Goal: Information Seeking & Learning: Learn about a topic

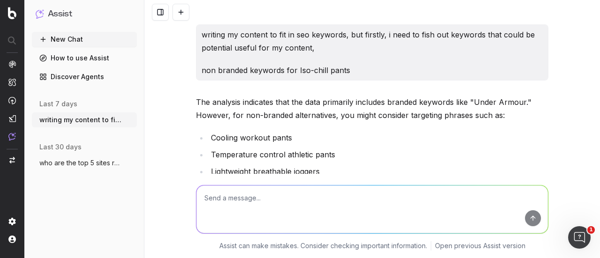
scroll to position [5593, 0]
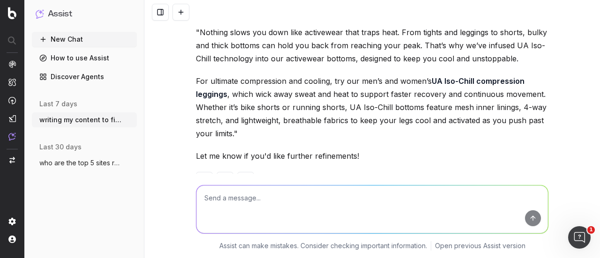
drag, startPoint x: 0, startPoint y: 0, endPoint x: 94, endPoint y: 55, distance: 109.0
click at [94, 55] on link "How to use Assist" at bounding box center [84, 58] width 105 height 15
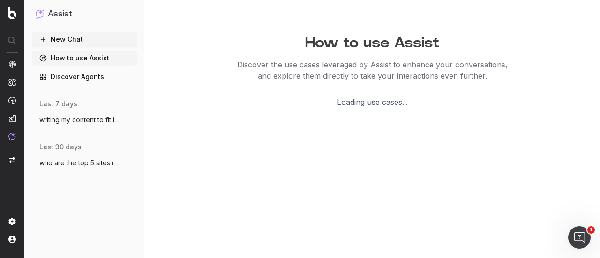
click at [70, 60] on link "How to use Assist" at bounding box center [84, 58] width 105 height 15
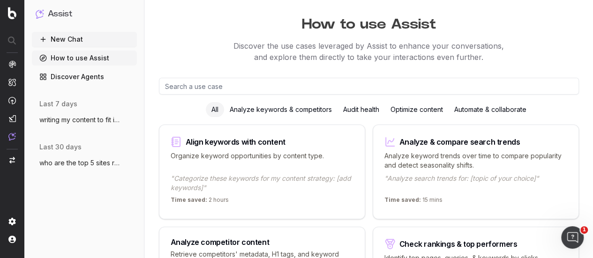
scroll to position [46, 0]
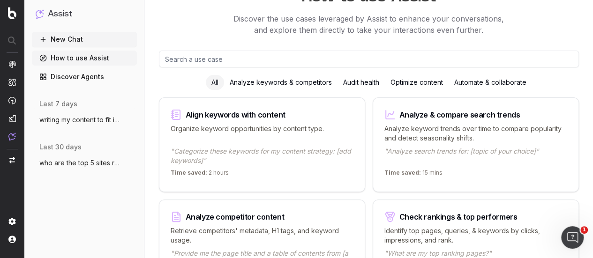
click at [311, 82] on div "Analyze keywords & competitors" at bounding box center [280, 82] width 113 height 15
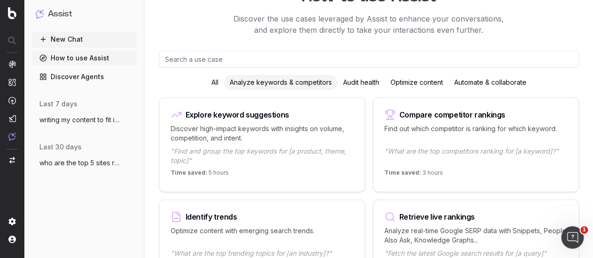
scroll to position [93, 0]
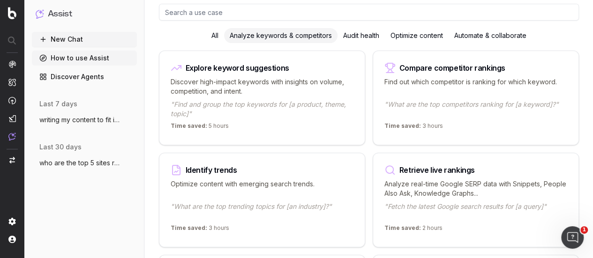
click at [274, 82] on p "Discover high-impact keywords with insights on volume, competition, and intent." at bounding box center [262, 86] width 183 height 19
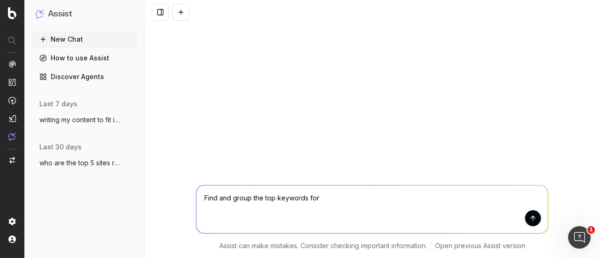
click at [330, 199] on textarea "Find and group the top keywords for" at bounding box center [371, 210] width 351 height 48
type textarea "Find and group the top keywords for iso-chill"
click at [529, 220] on button "submit" at bounding box center [533, 218] width 16 height 16
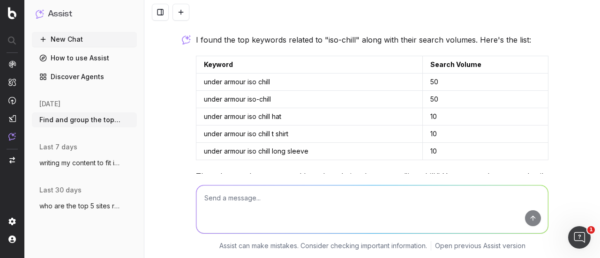
scroll to position [27, 0]
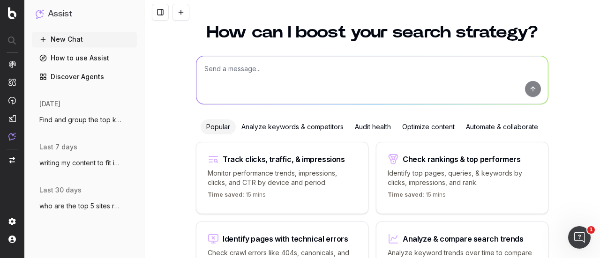
click at [289, 129] on div "Analyze keywords & competitors" at bounding box center [292, 126] width 113 height 15
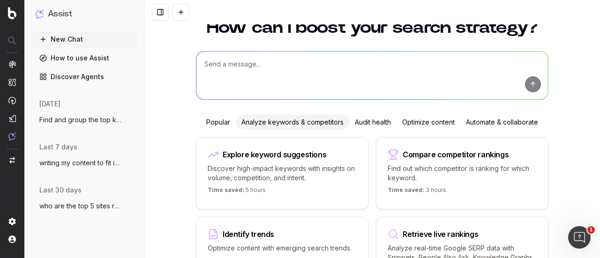
scroll to position [32, 0]
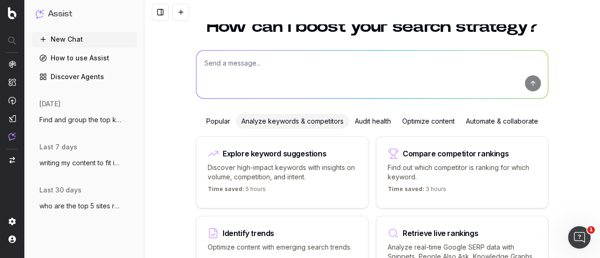
click at [283, 158] on div "Explore keyword suggestions Discover high-impact keywords with insights on volu…" at bounding box center [282, 172] width 172 height 72
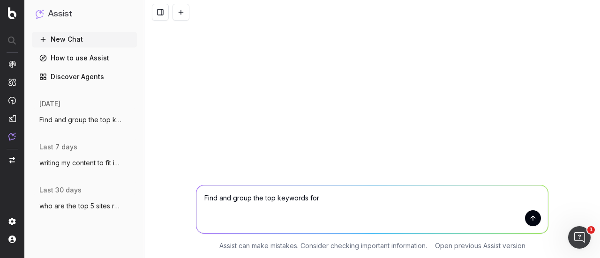
scroll to position [0, 0]
type textarea "Find and group the top keywords for iso-chill"
click at [534, 217] on button "submit" at bounding box center [533, 218] width 16 height 16
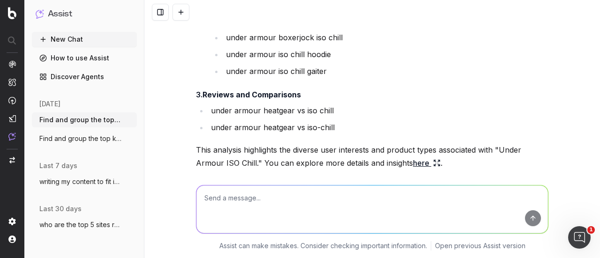
scroll to position [639, 0]
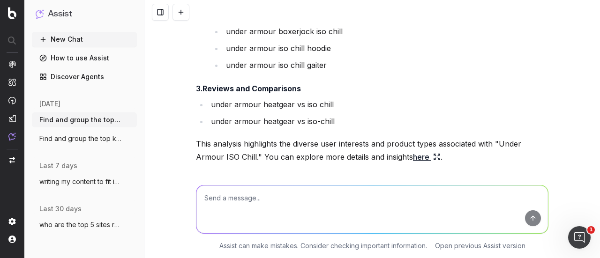
click at [425, 156] on link "here" at bounding box center [427, 156] width 28 height 13
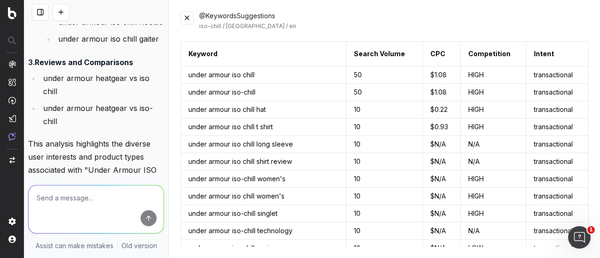
scroll to position [1, 0]
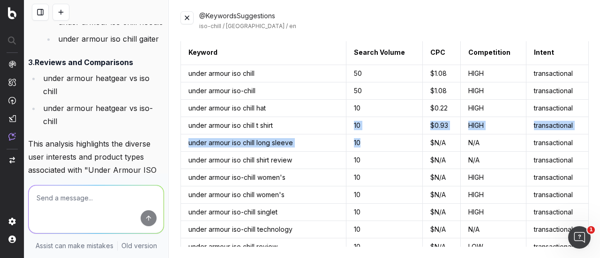
drag, startPoint x: 349, startPoint y: 126, endPoint x: 377, endPoint y: 134, distance: 28.9
drag, startPoint x: 377, startPoint y: 134, endPoint x: 370, endPoint y: 125, distance: 11.4
click at [370, 125] on td "10" at bounding box center [384, 125] width 76 height 17
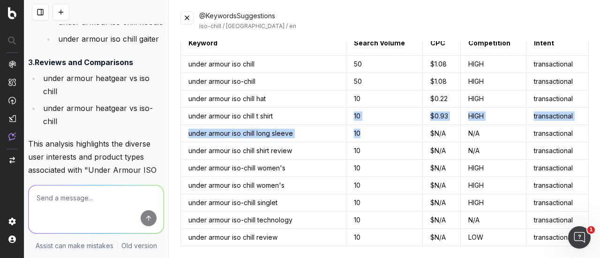
scroll to position [13, 0]
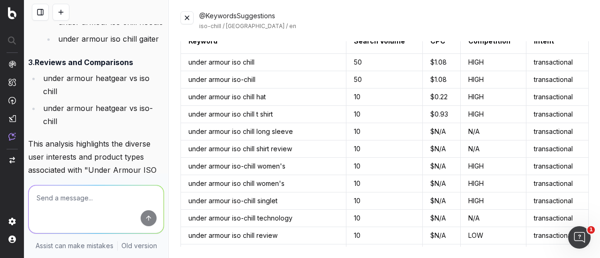
drag, startPoint x: 370, startPoint y: 125, endPoint x: 313, endPoint y: 101, distance: 62.1
click at [313, 101] on td "under armour iso chill hat" at bounding box center [263, 97] width 165 height 17
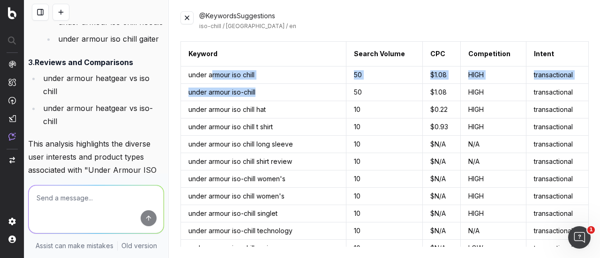
drag, startPoint x: 259, startPoint y: 94, endPoint x: 214, endPoint y: 79, distance: 47.6
click at [214, 79] on td "under armour iso chill" at bounding box center [263, 75] width 165 height 17
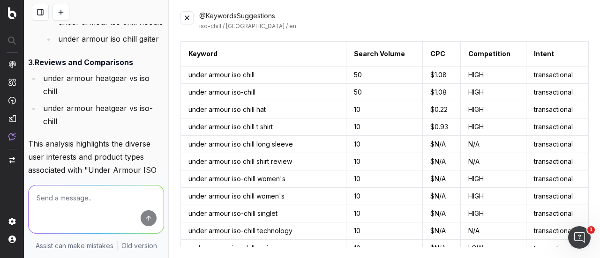
click at [186, 20] on button at bounding box center [186, 17] width 13 height 13
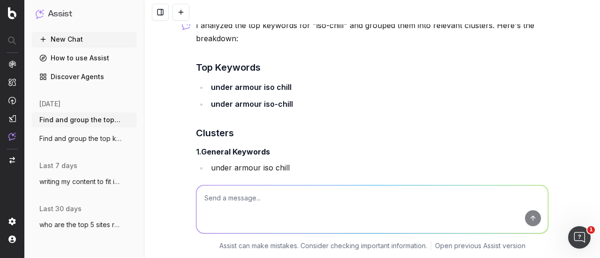
scroll to position [42, 0]
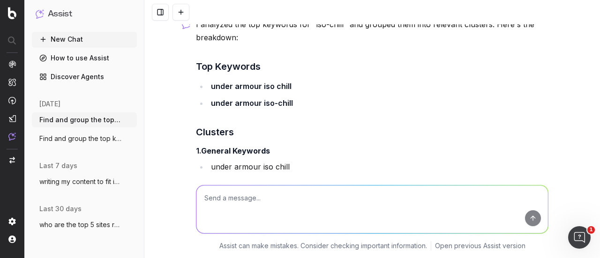
click at [255, 194] on textarea at bounding box center [371, 210] width 351 height 48
type textarea "can provide ranking of keywords"
click at [529, 216] on button "submit" at bounding box center [533, 218] width 16 height 16
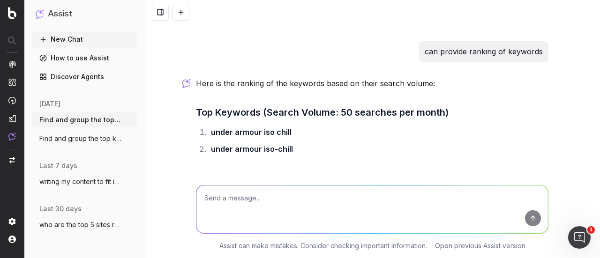
scroll to position [812, 0]
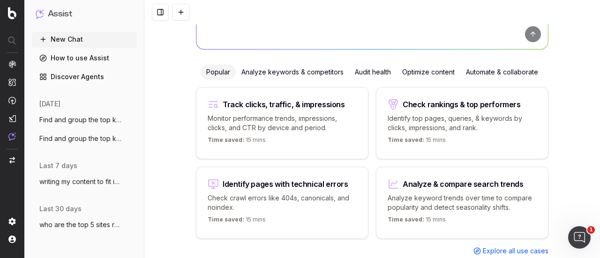
scroll to position [82, 0]
click at [426, 104] on div "Check rankings & top performers" at bounding box center [461, 103] width 118 height 7
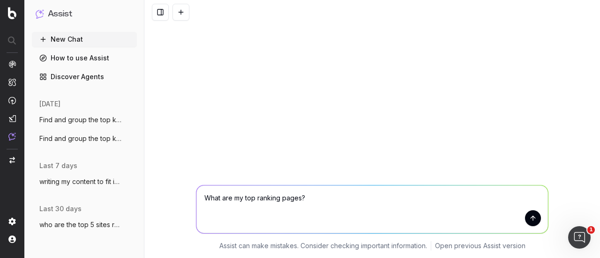
scroll to position [0, 0]
click at [332, 195] on textarea "What are my top ranking pages?" at bounding box center [371, 210] width 351 height 48
paste textarea "[URL][DOMAIN_NAME]"
type textarea "What are my top ranking pages? [URL][DOMAIN_NAME]"
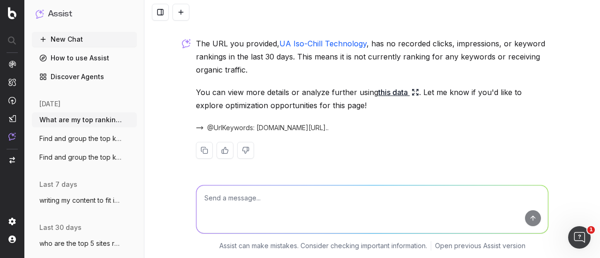
scroll to position [28, 0]
click at [397, 98] on link "this data" at bounding box center [398, 92] width 41 height 13
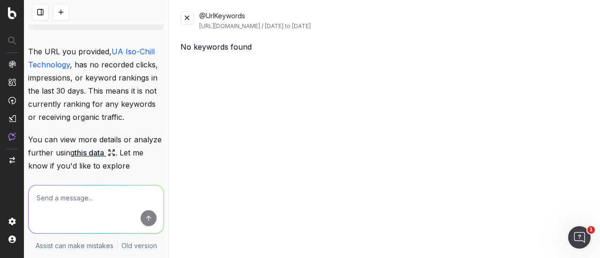
click at [188, 16] on button at bounding box center [186, 17] width 13 height 13
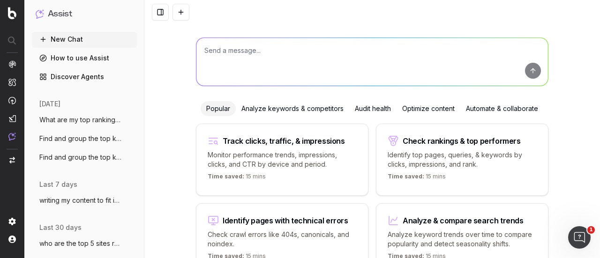
scroll to position [51, 0]
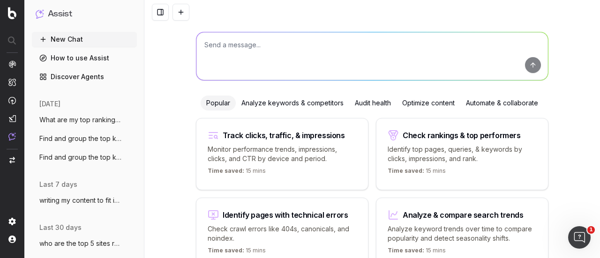
click at [473, 138] on div "Check rankings & top performers" at bounding box center [461, 135] width 149 height 11
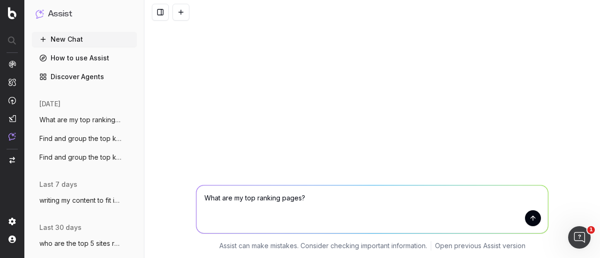
click at [335, 195] on textarea "What are my top ranking pages?" at bounding box center [371, 210] width 351 height 48
type textarea "What are my top ranking pages? keywords for iso-chill"
click at [532, 214] on button "submit" at bounding box center [533, 218] width 16 height 16
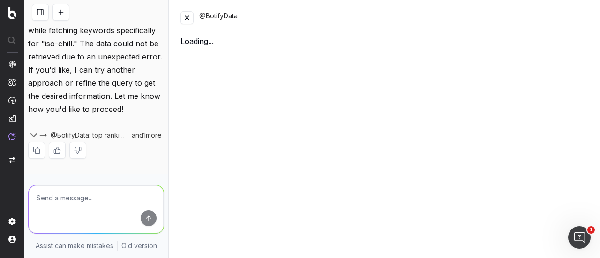
scroll to position [111, 0]
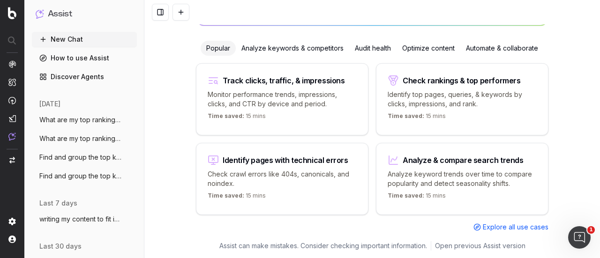
scroll to position [97, 0]
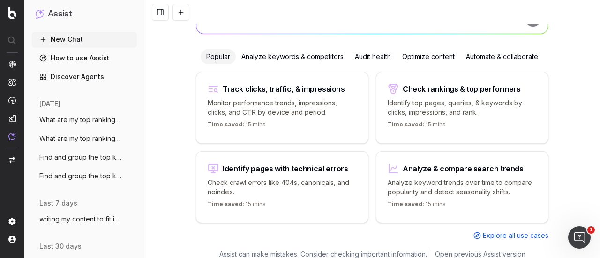
click at [82, 126] on button "What are my top ranking pages? keywords" at bounding box center [84, 119] width 105 height 15
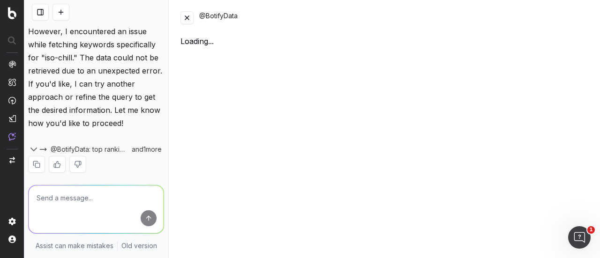
scroll to position [111, 0]
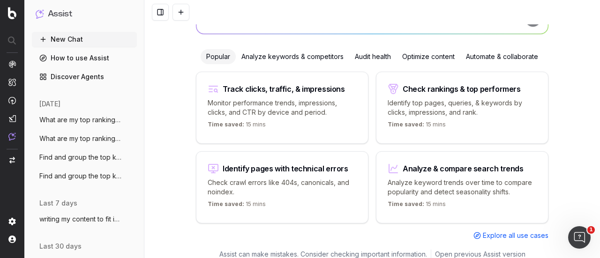
scroll to position [17, 0]
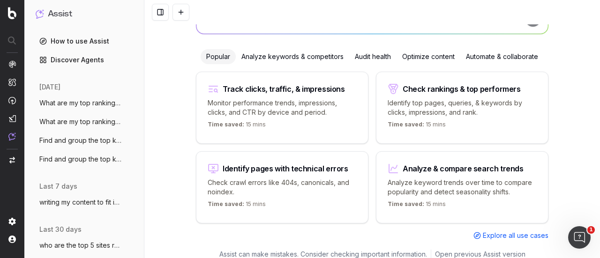
click at [59, 205] on span "writing my content to fit in seo keyword" at bounding box center [80, 202] width 82 height 9
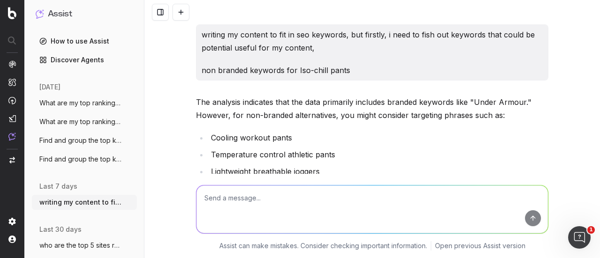
drag, startPoint x: 75, startPoint y: 159, endPoint x: 54, endPoint y: 161, distance: 21.7
click at [54, 161] on span "Find and group the top keywords for iso-" at bounding box center [80, 159] width 82 height 9
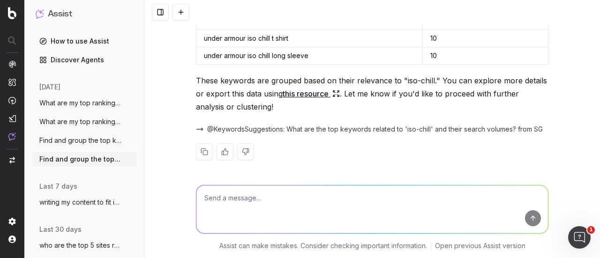
scroll to position [122, 0]
click at [70, 205] on span "writing my content to fit in seo keyword" at bounding box center [80, 202] width 82 height 9
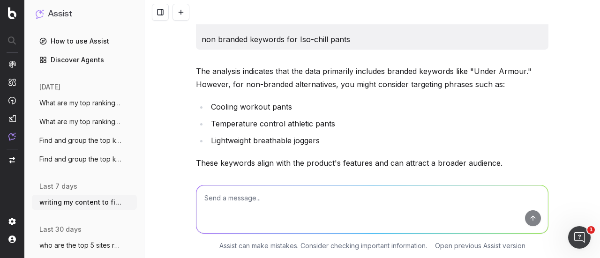
scroll to position [30, 0]
drag, startPoint x: 310, startPoint y: 141, endPoint x: 297, endPoint y: 138, distance: 13.1
click at [297, 138] on li "Lightweight breathable joggers" at bounding box center [378, 140] width 340 height 13
click at [249, 191] on textarea at bounding box center [371, 210] width 351 height 48
paste textarea "[URL][DOMAIN_NAME]"
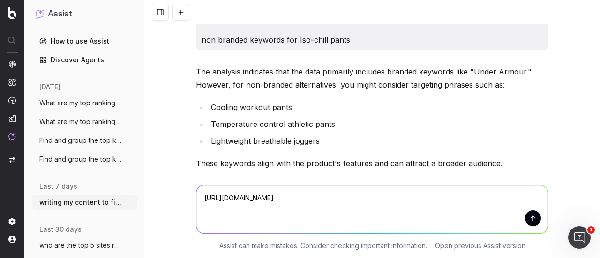
drag, startPoint x: 409, startPoint y: 199, endPoint x: 355, endPoint y: 199, distance: 53.4
click at [355, 199] on textarea "[URL][DOMAIN_NAME]" at bounding box center [371, 210] width 351 height 48
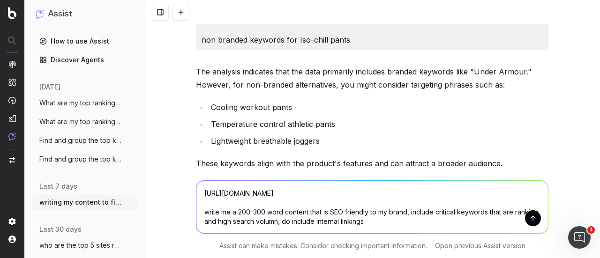
type textarea "[URL][DOMAIN_NAME] write me a 200-300 word content that is SEO friendly to my b…"
click at [533, 219] on button "submit" at bounding box center [533, 218] width 16 height 16
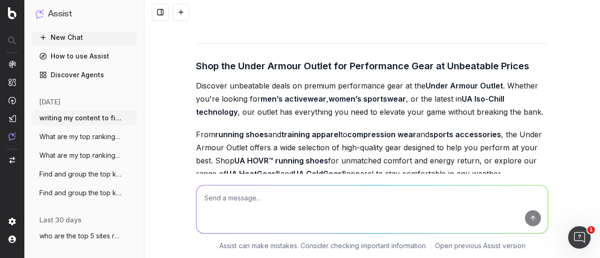
scroll to position [5887, 0]
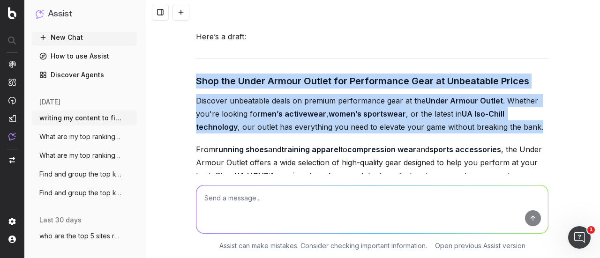
drag, startPoint x: 193, startPoint y: 47, endPoint x: 498, endPoint y: 99, distance: 309.9
click at [498, 99] on div "It seems I encountered an issue while trying to fetch keyword data directly fro…" at bounding box center [372, 200] width 352 height 439
click at [498, 99] on p "Discover unbeatable deals on premium performance gear at the Under Armour Outle…" at bounding box center [372, 113] width 352 height 39
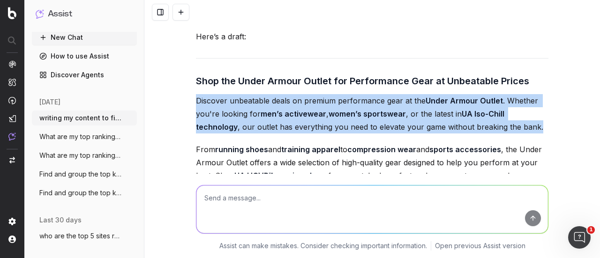
drag, startPoint x: 498, startPoint y: 99, endPoint x: 170, endPoint y: 70, distance: 330.2
click at [170, 70] on div "writing my content to fit in seo keywords, but firstly, i need to fish out keyw…" at bounding box center [371, 129] width 455 height 258
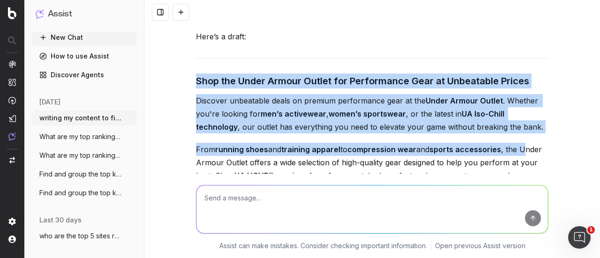
drag, startPoint x: 189, startPoint y: 46, endPoint x: 524, endPoint y: 122, distance: 344.0
click at [524, 143] on p "From running shoes and training apparel to compression wear and sports accessor…" at bounding box center [372, 169] width 352 height 52
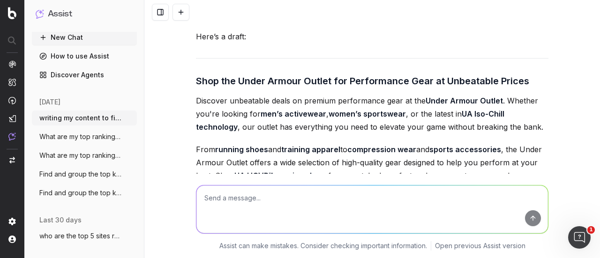
drag, startPoint x: 503, startPoint y: 163, endPoint x: 190, endPoint y: 50, distance: 332.6
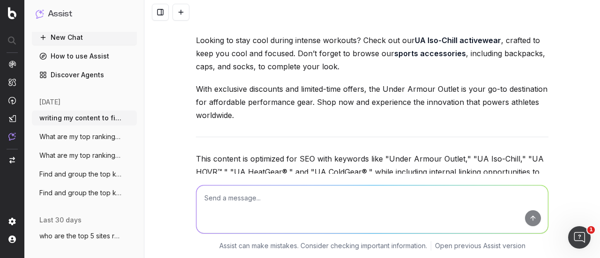
scroll to position [6058, 0]
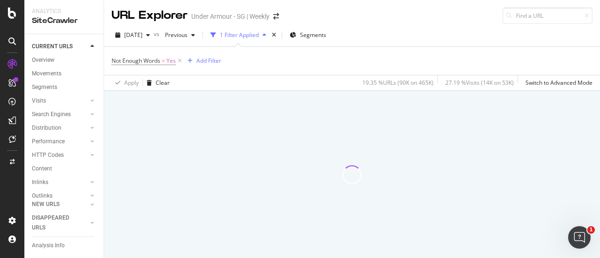
click at [408, 26] on div "2025 Sep. 11th vs Previous 1 Filter Applied Segments Not Enough Words = Yes Add…" at bounding box center [352, 57] width 496 height 67
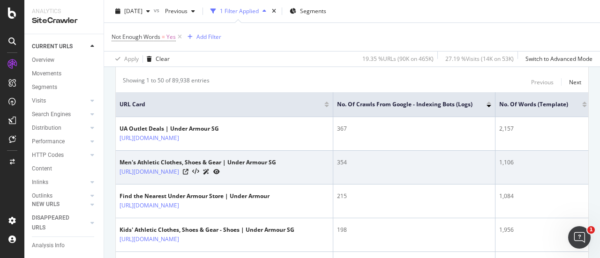
scroll to position [0, 1]
click at [187, 170] on icon at bounding box center [185, 172] width 6 height 6
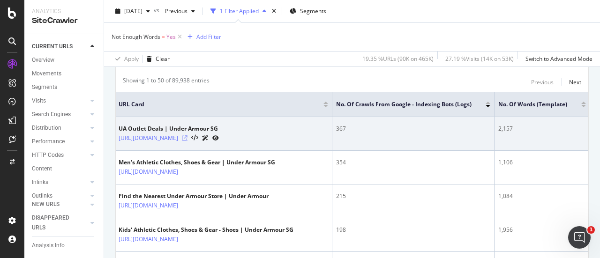
click at [187, 137] on icon at bounding box center [185, 138] width 6 height 6
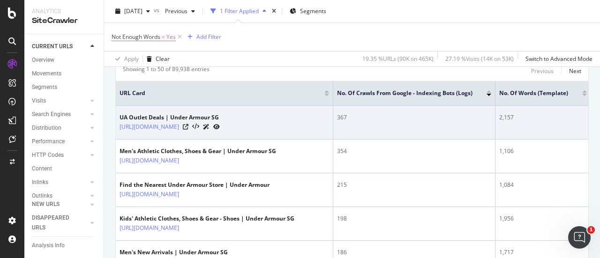
scroll to position [133, 0]
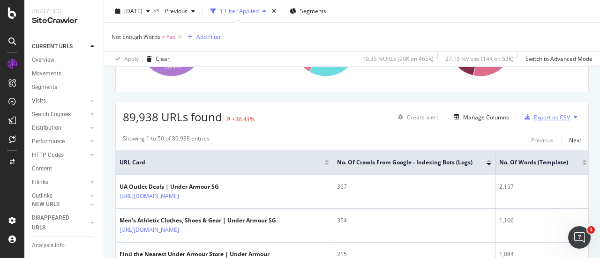
click at [549, 120] on div "Export as CSV" at bounding box center [552, 117] width 36 height 8
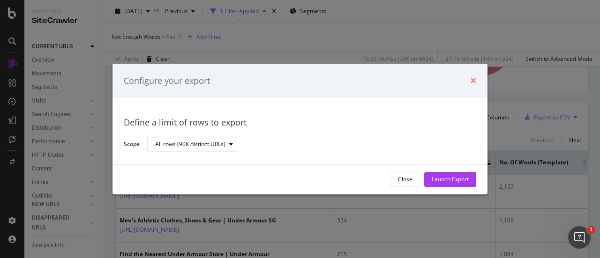
click at [476, 77] on icon "times" at bounding box center [473, 80] width 6 height 7
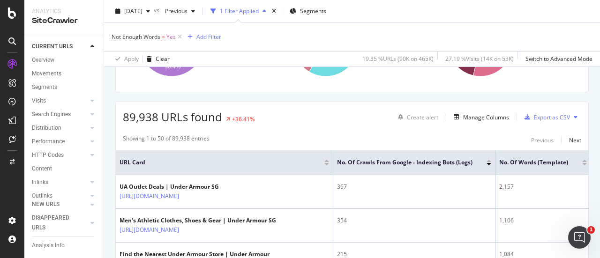
click at [350, 110] on div "89,938 URLs found +36.41% Create alert Manage Columns Export as CSV" at bounding box center [352, 113] width 472 height 23
